Goal: Transaction & Acquisition: Download file/media

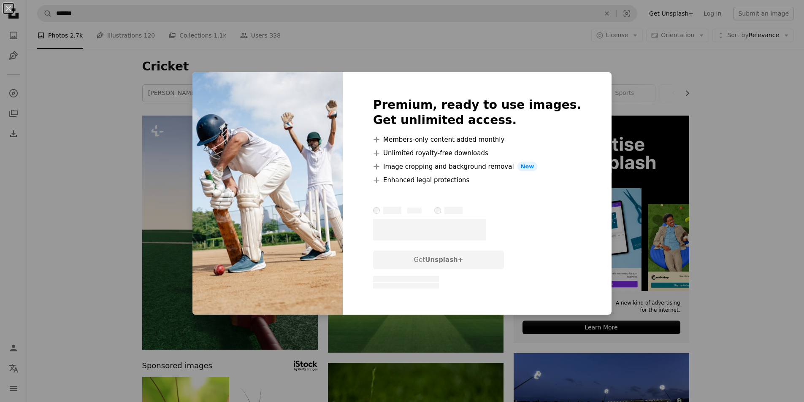
scroll to position [2077, 0]
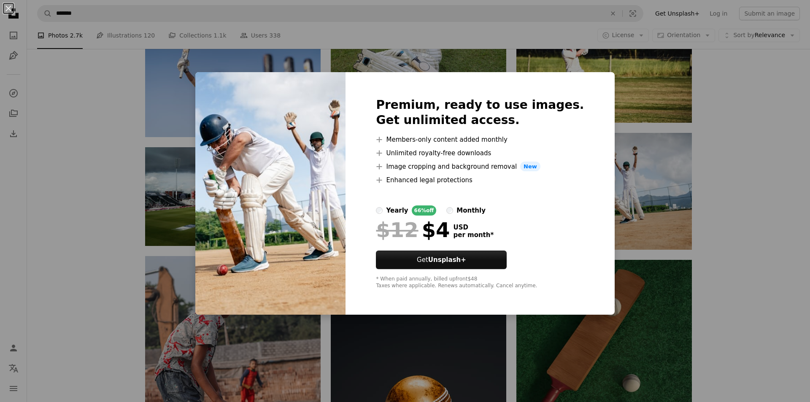
click at [694, 133] on div "An X shape Premium, ready to use images. Get unlimited access. A plus sign Memb…" at bounding box center [405, 201] width 810 height 402
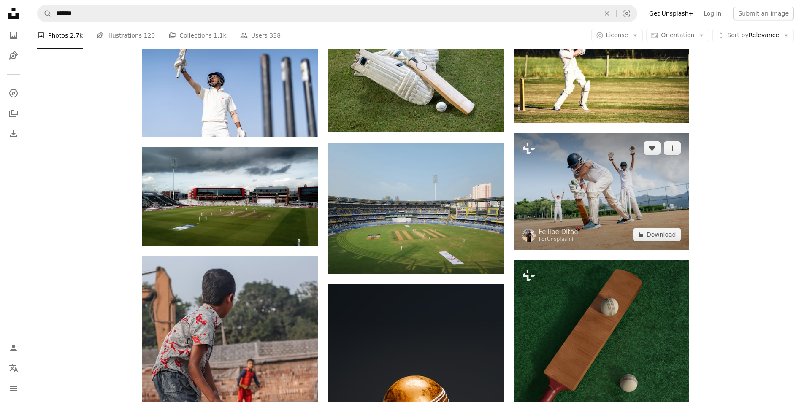
click at [604, 183] on img at bounding box center [602, 191] width 176 height 117
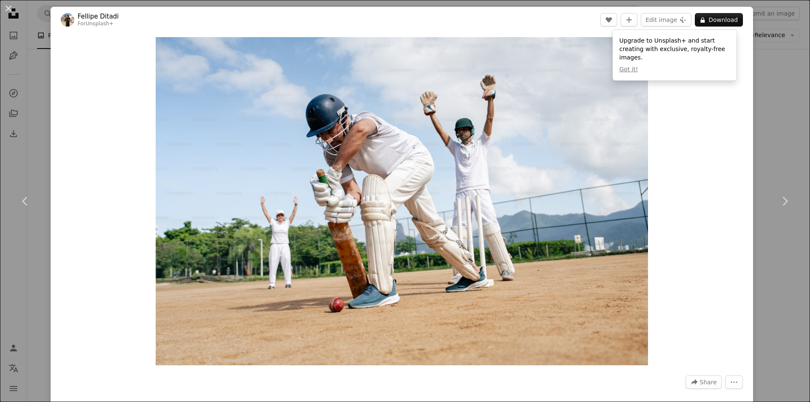
click at [698, 152] on div "Zoom in" at bounding box center [402, 201] width 703 height 337
click at [745, 104] on div "Zoom in" at bounding box center [402, 201] width 703 height 337
click at [691, 126] on div "Zoom in" at bounding box center [402, 201] width 703 height 337
click at [12, 9] on button "An X shape" at bounding box center [8, 8] width 10 height 10
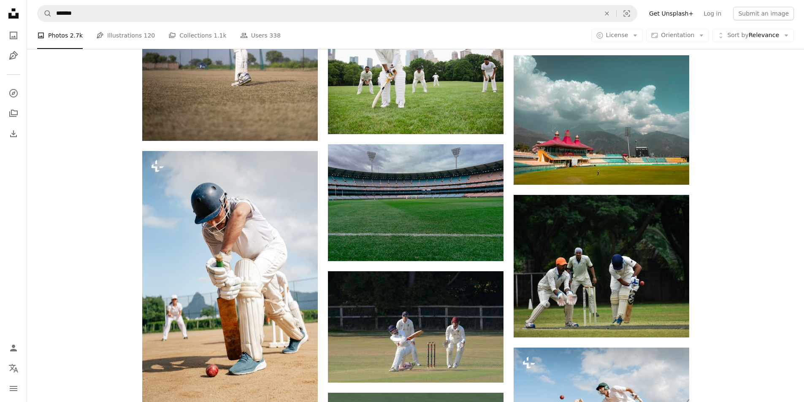
scroll to position [3428, 0]
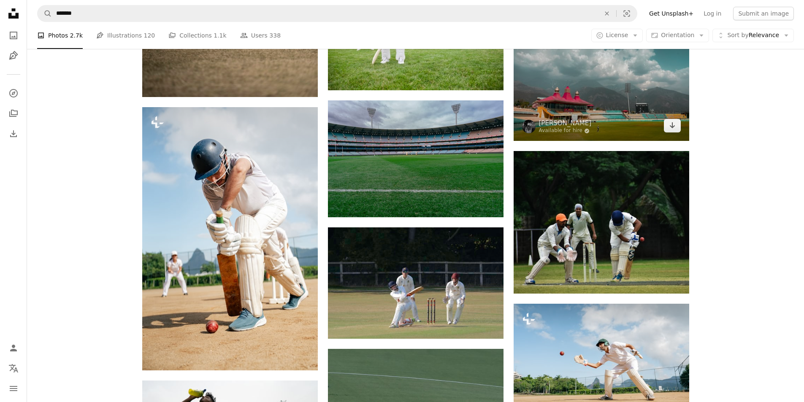
click at [626, 94] on img at bounding box center [602, 76] width 176 height 130
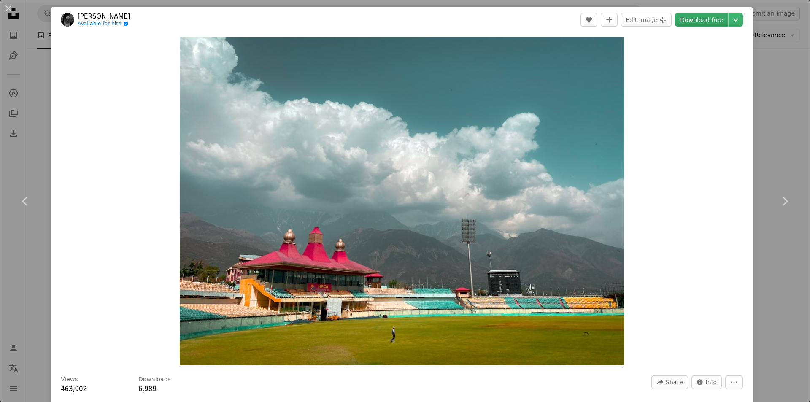
click at [703, 22] on link "Download free" at bounding box center [701, 20] width 53 height 14
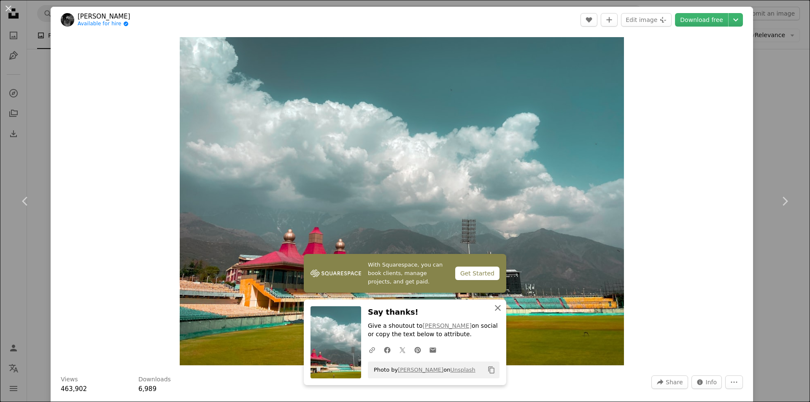
click at [500, 310] on button "An X shape Close" at bounding box center [498, 308] width 17 height 17
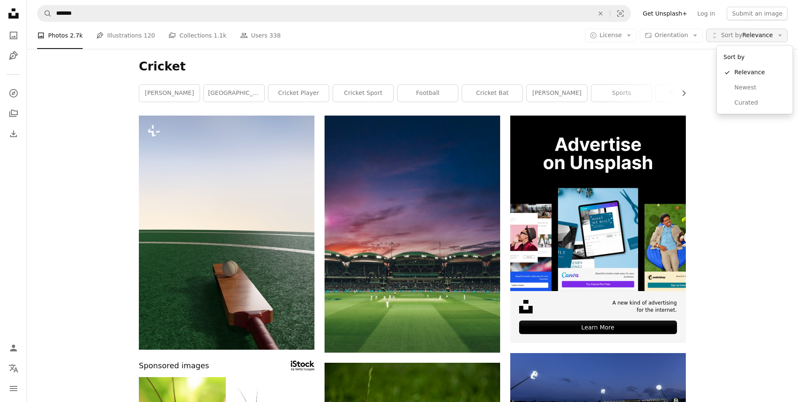
click at [742, 33] on span "Sort by" at bounding box center [731, 35] width 21 height 7
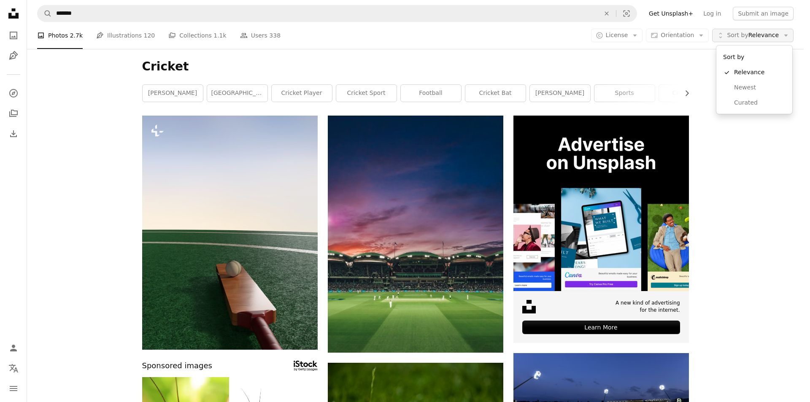
click at [742, 33] on span "Sort by" at bounding box center [737, 35] width 21 height 7
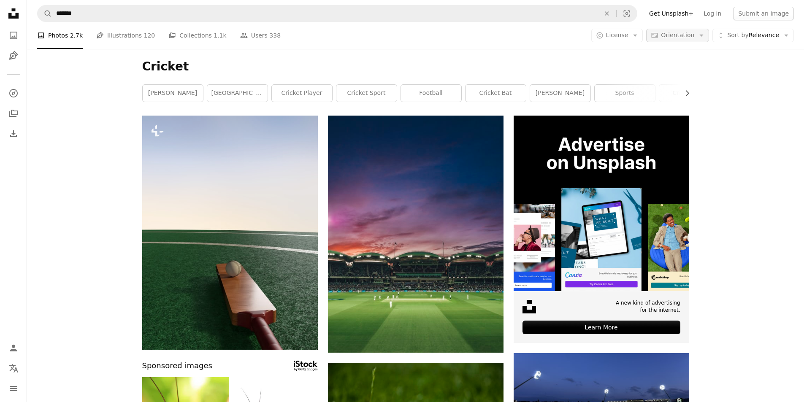
click at [705, 34] on icon "Arrow down" at bounding box center [702, 36] width 8 height 8
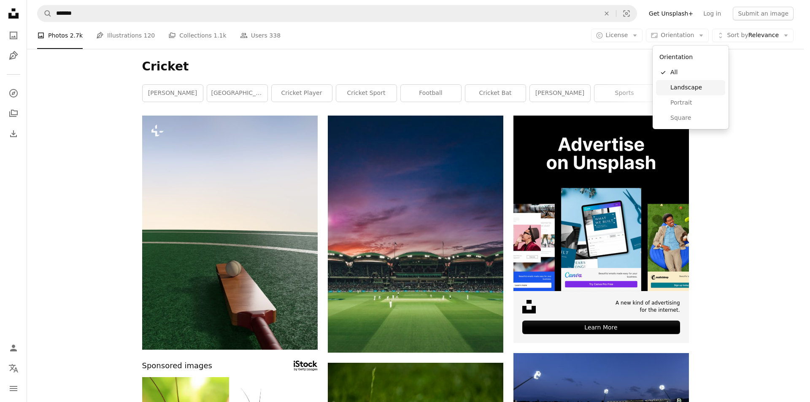
click at [682, 90] on span "Landscape" at bounding box center [697, 88] width 52 height 8
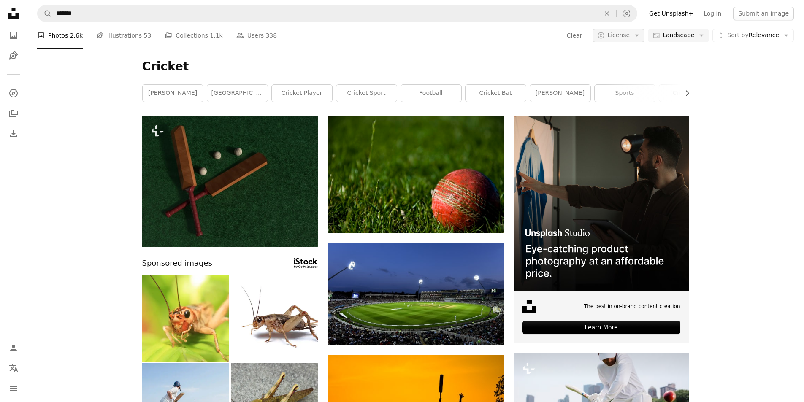
click at [630, 33] on span "License" at bounding box center [618, 35] width 22 height 7
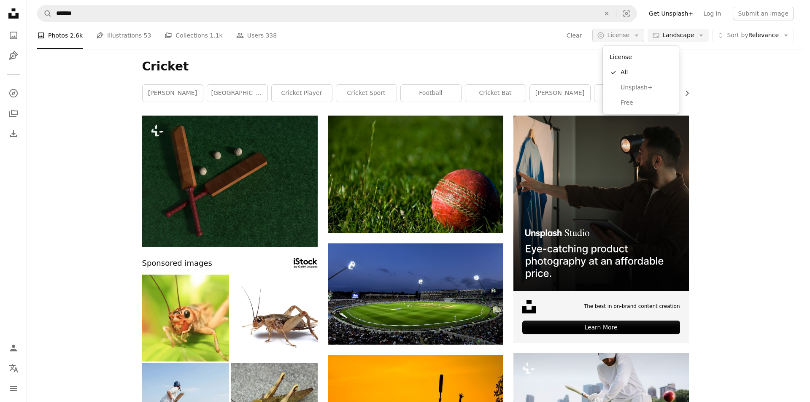
click at [630, 33] on span "License" at bounding box center [618, 35] width 22 height 7
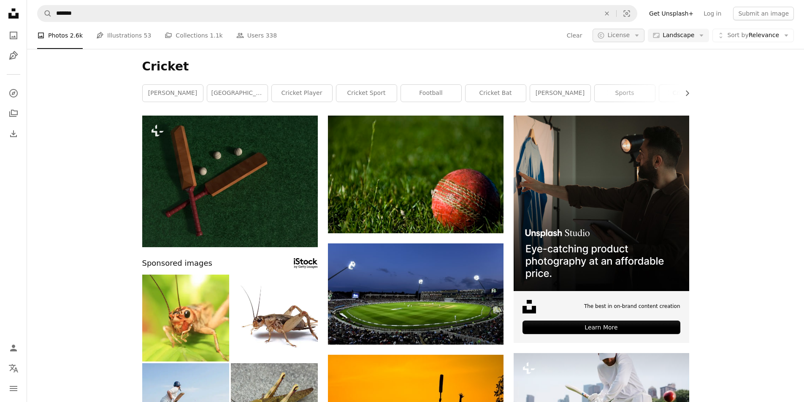
click at [630, 33] on span "License" at bounding box center [618, 35] width 22 height 7
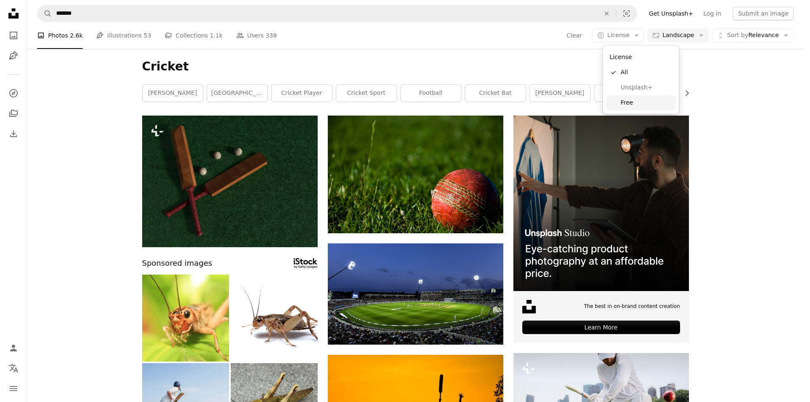
click at [627, 100] on span "Free" at bounding box center [647, 103] width 52 height 8
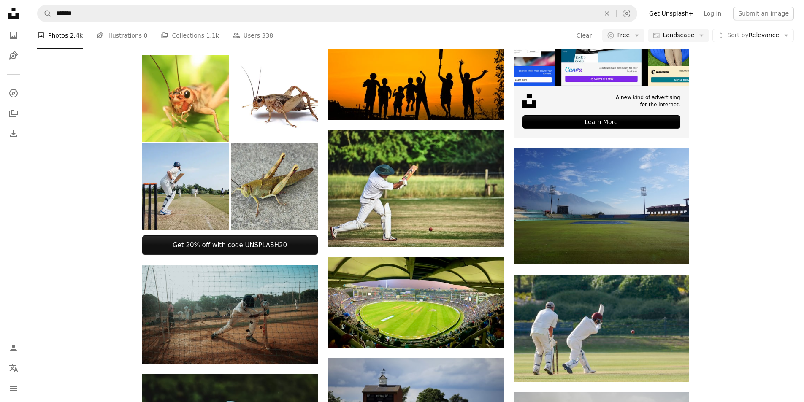
scroll to position [211, 0]
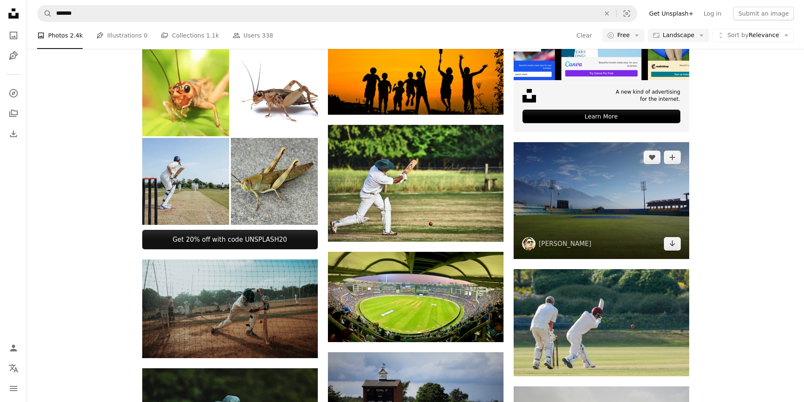
click at [593, 191] on img at bounding box center [602, 200] width 176 height 117
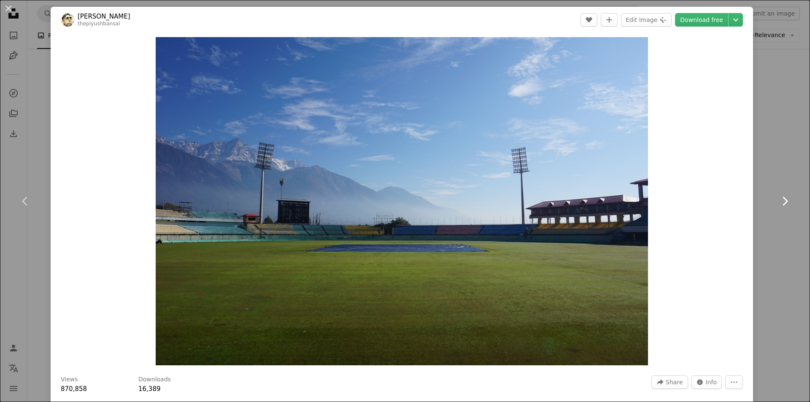
click at [760, 163] on link "Chevron right" at bounding box center [785, 201] width 51 height 81
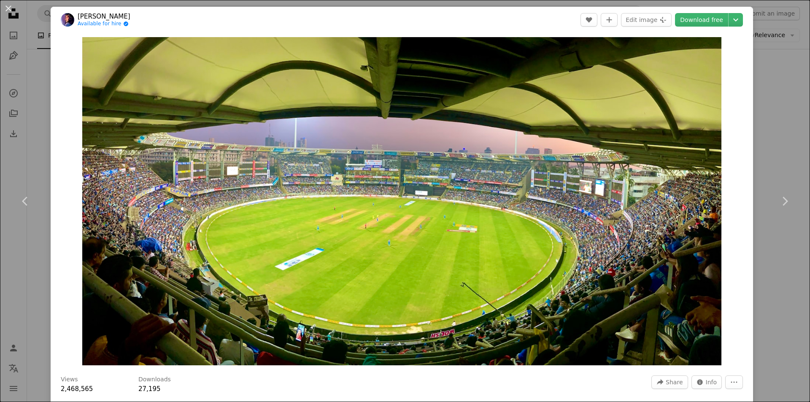
click at [778, 63] on div "An X shape Chevron left Chevron right Ajay Parthasarathy Available for hire A c…" at bounding box center [405, 201] width 810 height 402
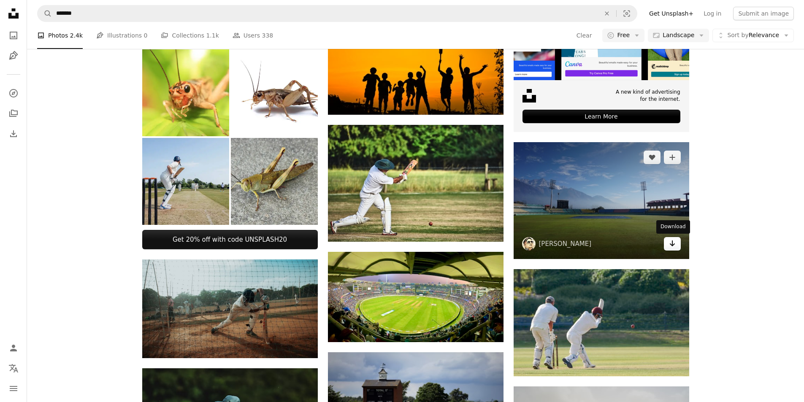
click at [676, 242] on link "Arrow pointing down" at bounding box center [672, 244] width 17 height 14
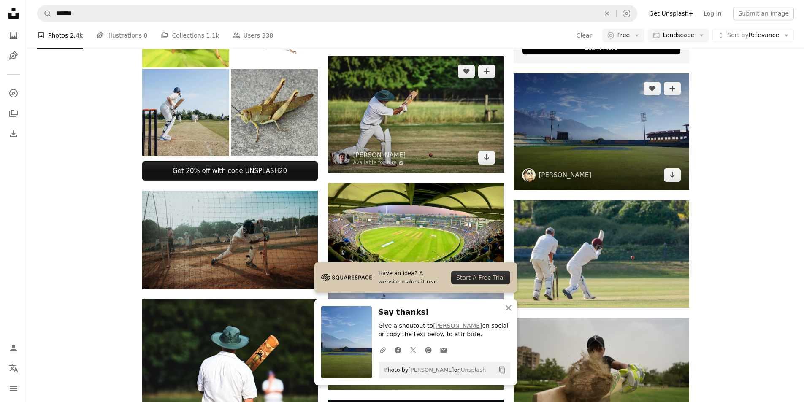
scroll to position [295, 0]
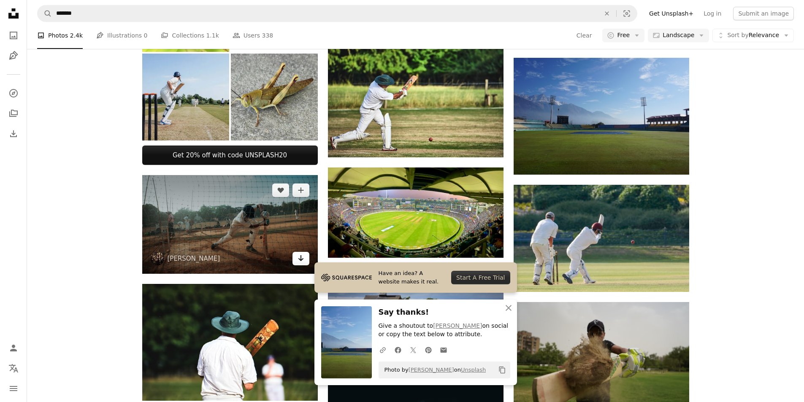
click at [302, 261] on icon "Arrow pointing down" at bounding box center [301, 258] width 7 height 10
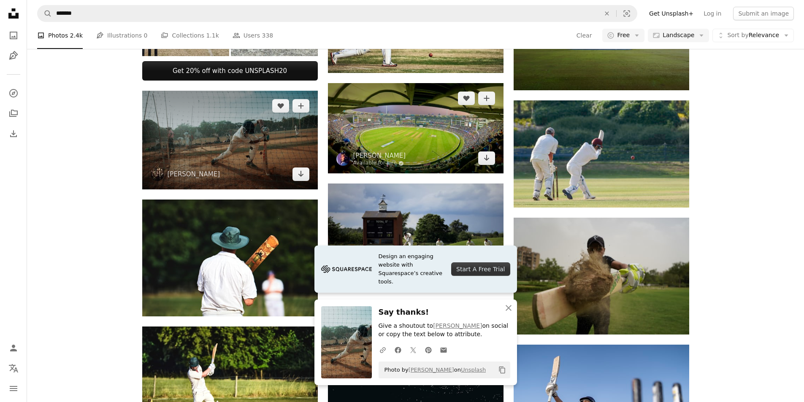
scroll to position [422, 0]
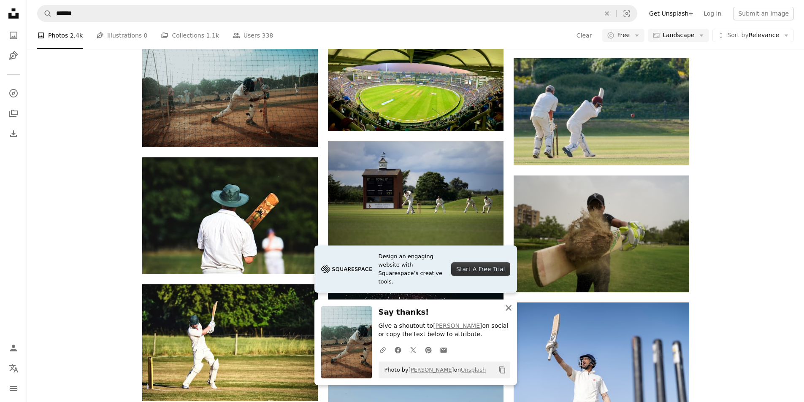
click at [509, 305] on icon "An X shape" at bounding box center [509, 308] width 10 height 10
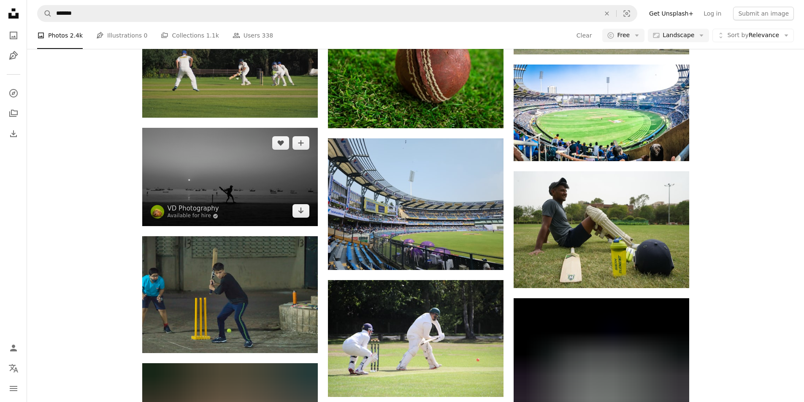
scroll to position [1435, 0]
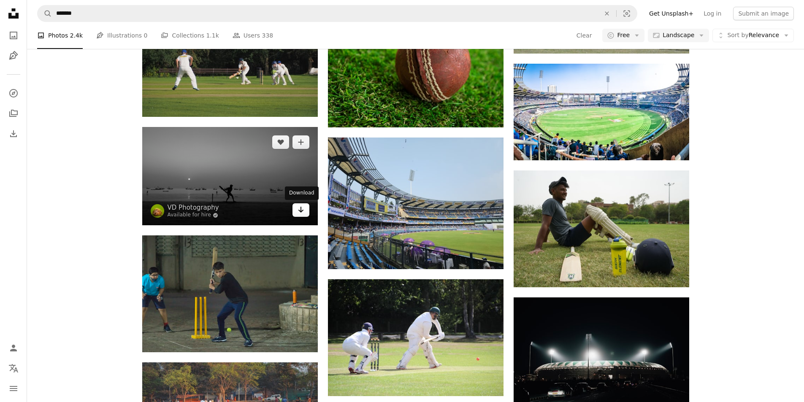
click at [300, 212] on icon "Arrow pointing down" at bounding box center [301, 210] width 7 height 10
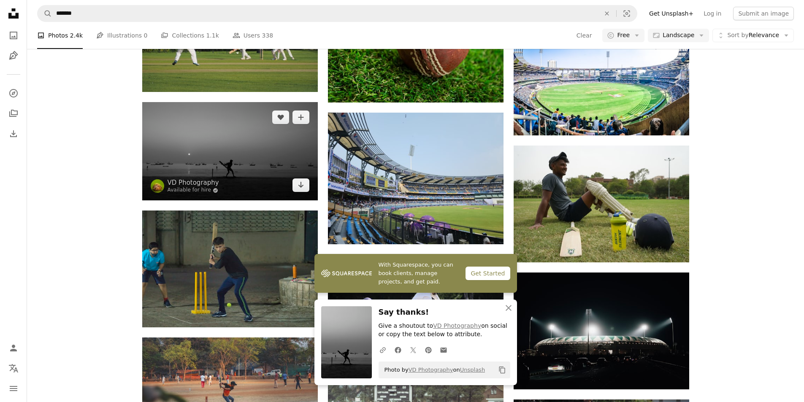
scroll to position [1477, 0]
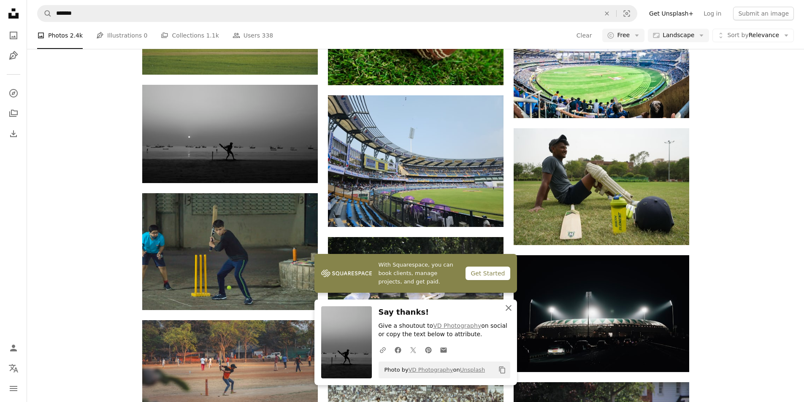
click at [507, 306] on icon "button" at bounding box center [509, 308] width 6 height 6
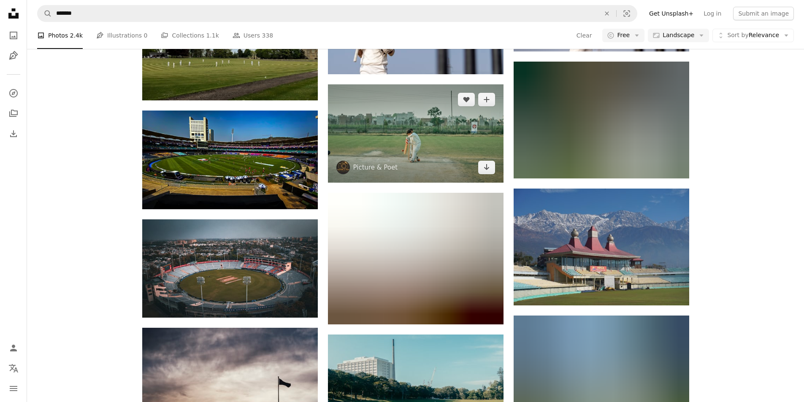
scroll to position [2913, 0]
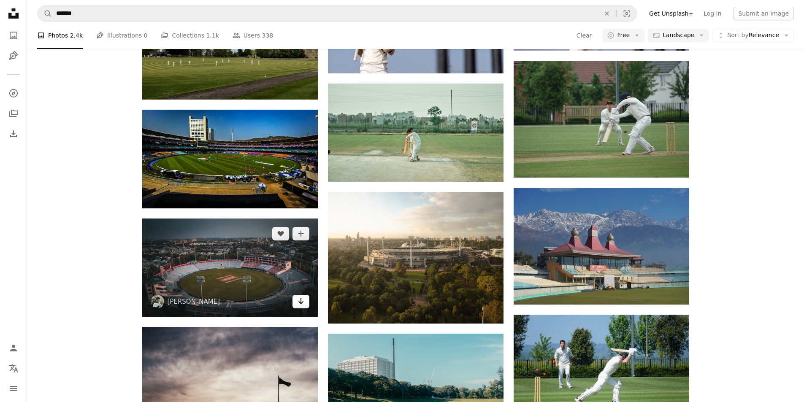
click at [301, 302] on icon "Download" at bounding box center [300, 301] width 5 height 6
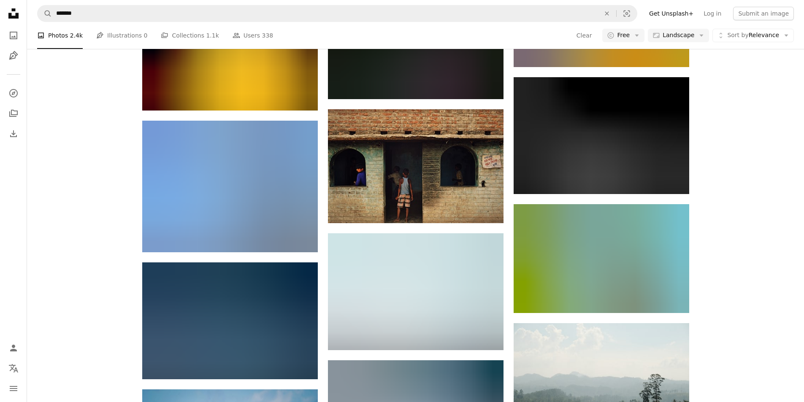
scroll to position [11187, 0]
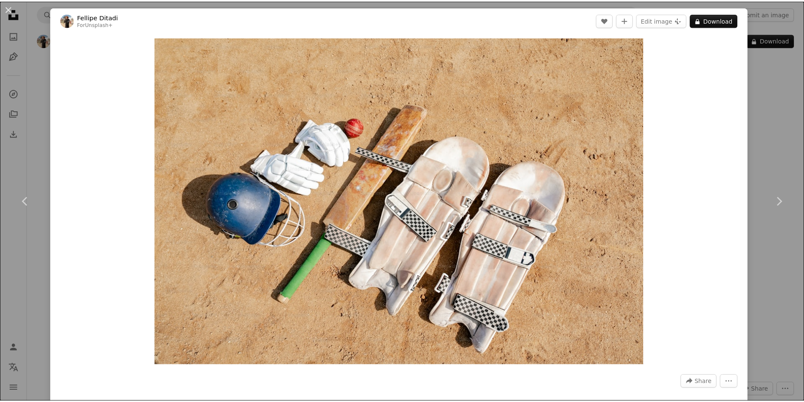
scroll to position [2195, 0]
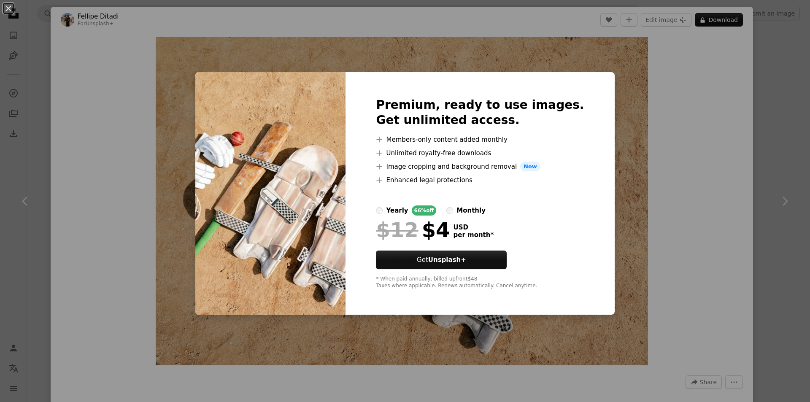
click at [641, 208] on div "An X shape Premium, ready to use images. Get unlimited access. A plus sign Memb…" at bounding box center [405, 201] width 810 height 402
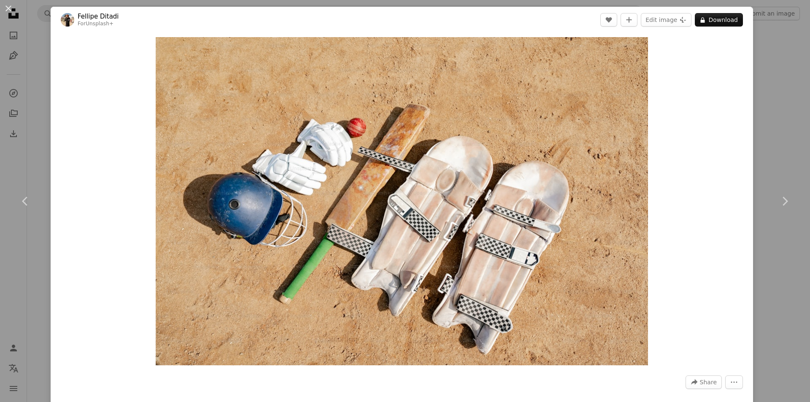
click at [764, 73] on div "An X shape Chevron left Chevron right [PERSON_NAME] For Unsplash+ A heart A plu…" at bounding box center [405, 201] width 810 height 402
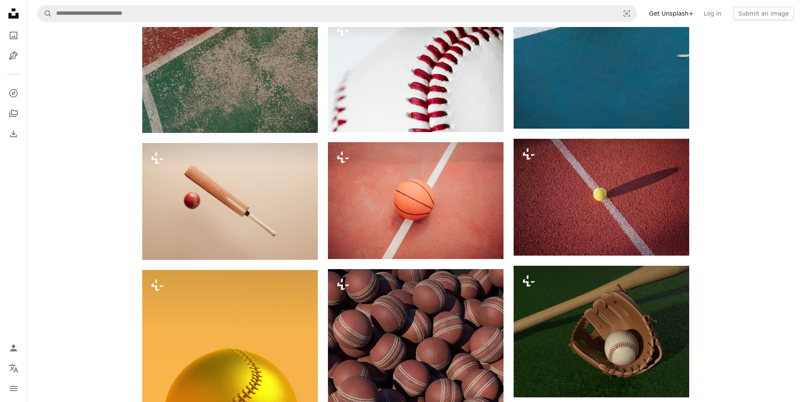
scroll to position [4264, 0]
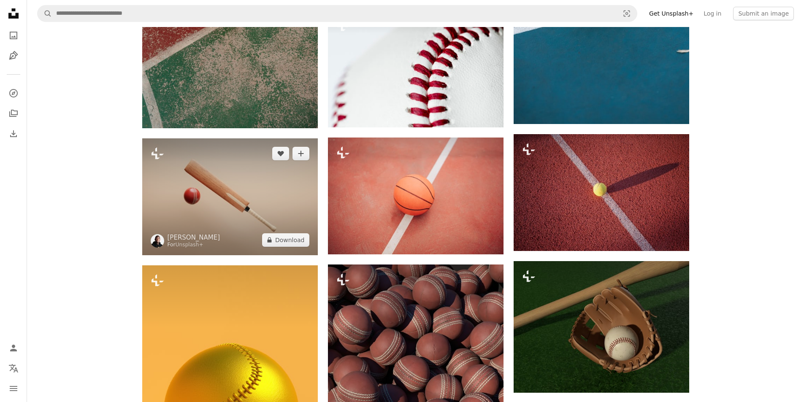
click at [233, 189] on img at bounding box center [230, 196] width 176 height 117
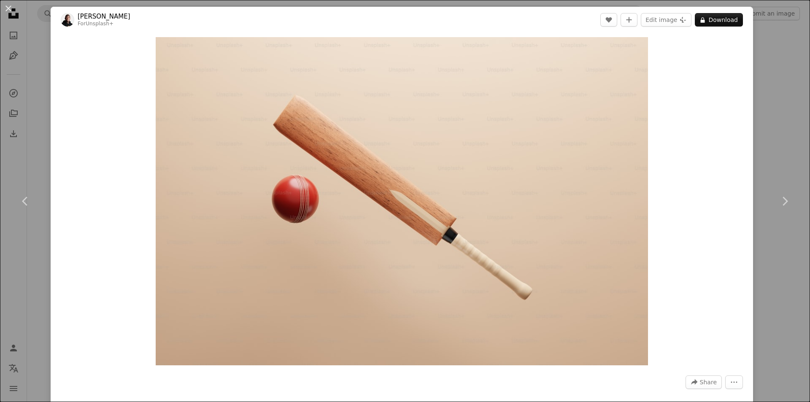
click at [759, 69] on div "An X shape Chevron left Chevron right [PERSON_NAME] For Unsplash+ A heart A plu…" at bounding box center [405, 201] width 810 height 402
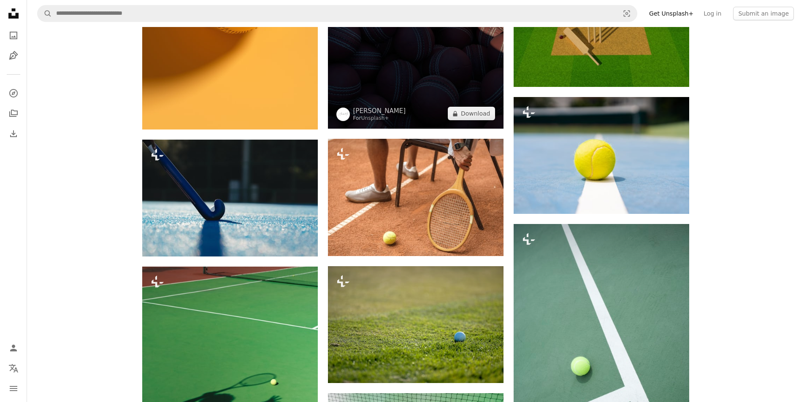
scroll to position [4812, 0]
